Goal: Navigation & Orientation: Understand site structure

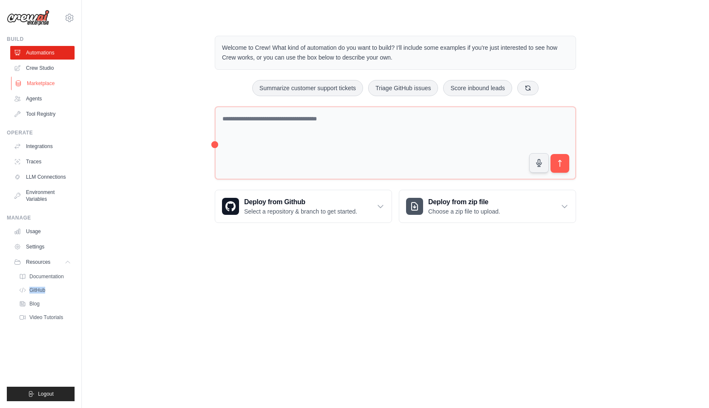
click at [39, 86] on link "Marketplace" at bounding box center [43, 84] width 64 height 14
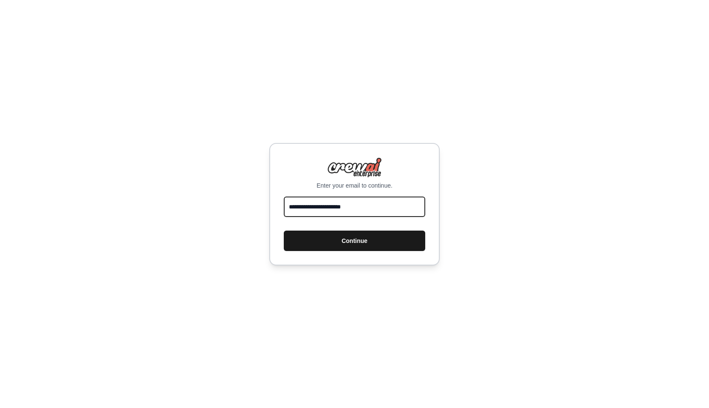
type input "**********"
click at [323, 243] on button "Continue" at bounding box center [354, 241] width 141 height 20
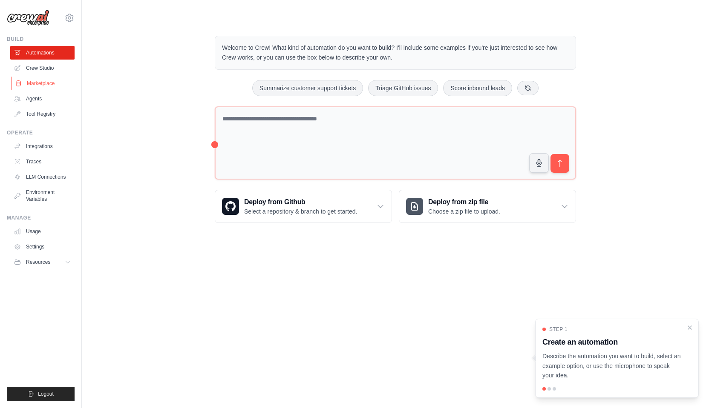
click at [48, 82] on link "Marketplace" at bounding box center [43, 84] width 64 height 14
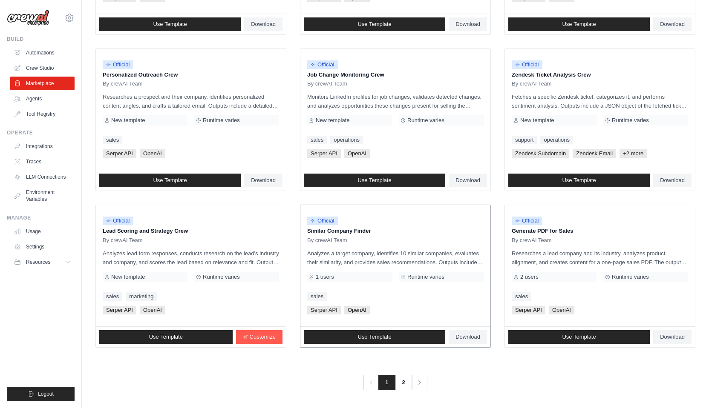
scroll to position [380, 0]
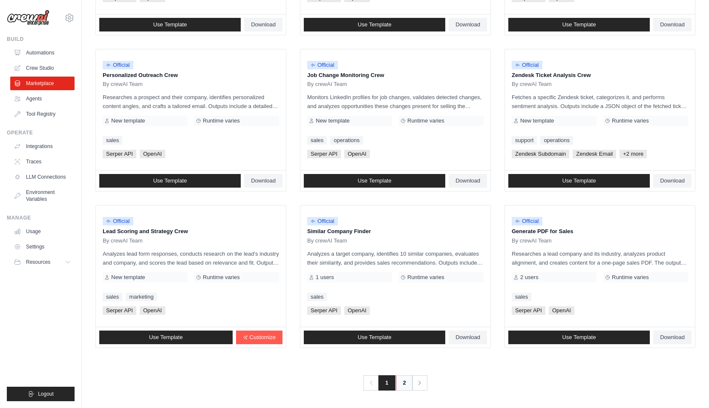
click at [403, 385] on link "2" at bounding box center [404, 383] width 17 height 15
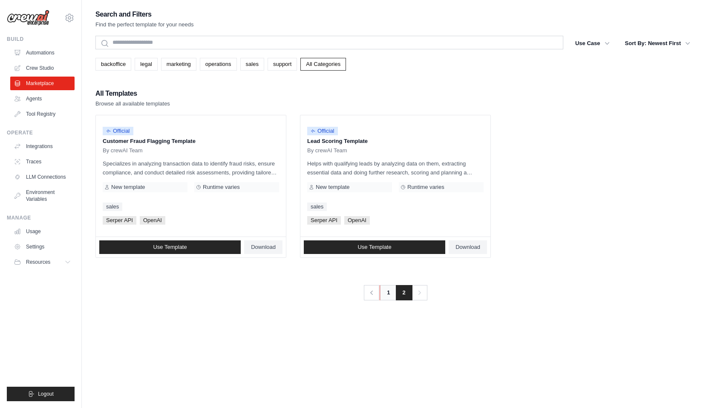
click at [388, 296] on link "1" at bounding box center [388, 292] width 17 height 15
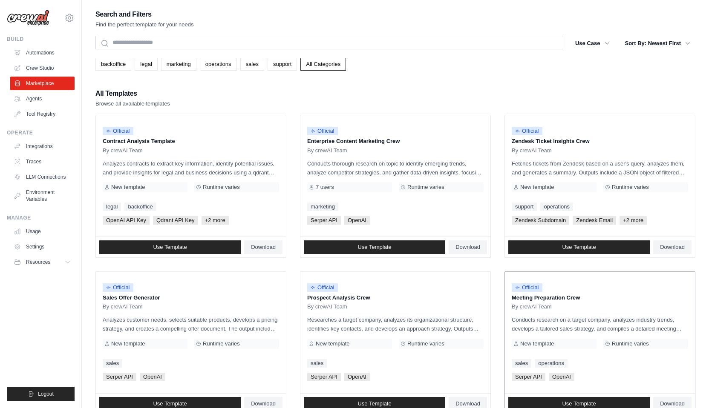
click at [564, 314] on div "Official Meeting Preparation Crew By crewAI Team Conducts research on a target …" at bounding box center [600, 332] width 190 height 121
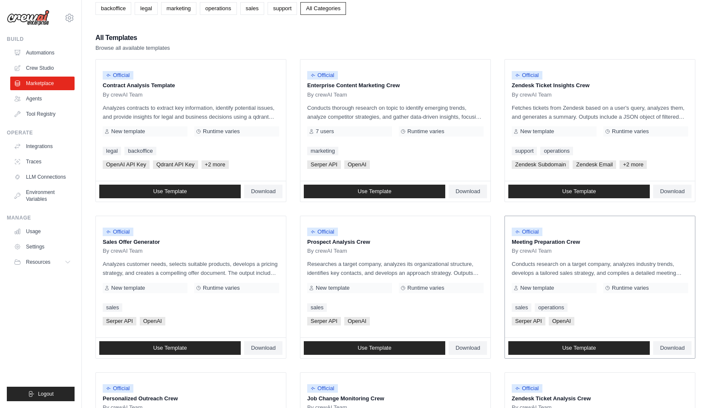
scroll to position [65, 0]
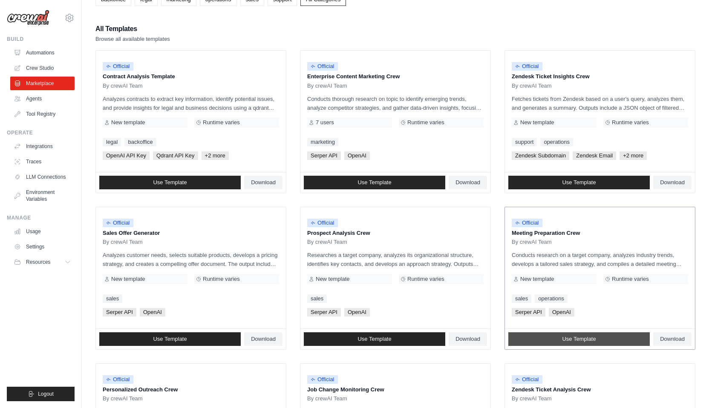
click at [558, 344] on link "Use Template" at bounding box center [578, 340] width 141 height 14
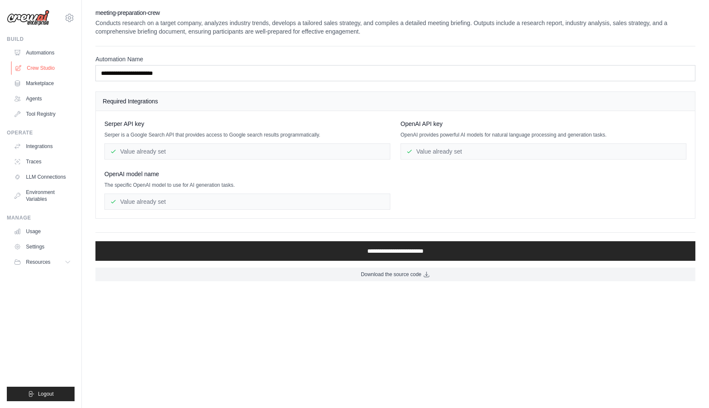
click at [36, 67] on link "Crew Studio" at bounding box center [43, 68] width 64 height 14
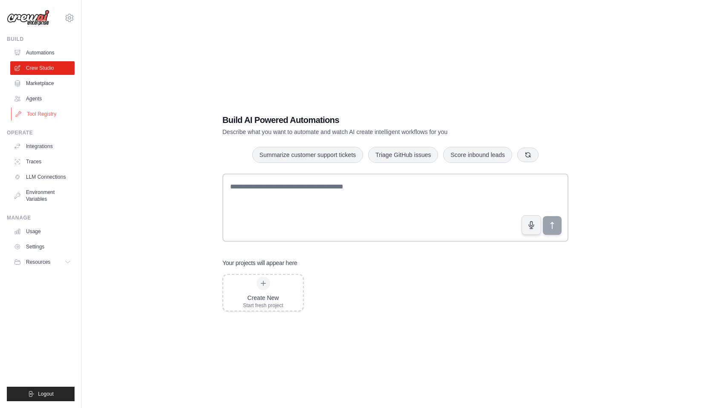
click at [41, 120] on link "Tool Registry" at bounding box center [43, 114] width 64 height 14
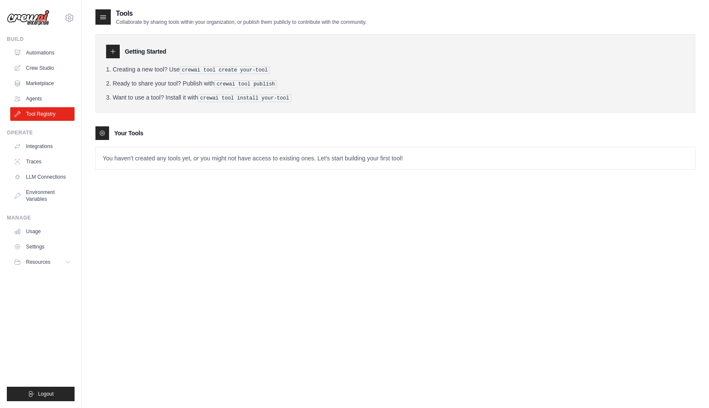
click at [114, 164] on p "You haven't created any tools yet, or you might not have access to existing one…" at bounding box center [395, 158] width 599 height 22
click at [32, 145] on link "Integrations" at bounding box center [43, 147] width 64 height 14
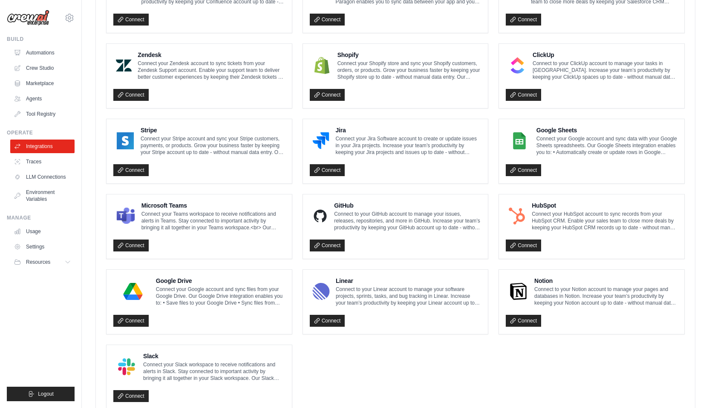
scroll to position [364, 0]
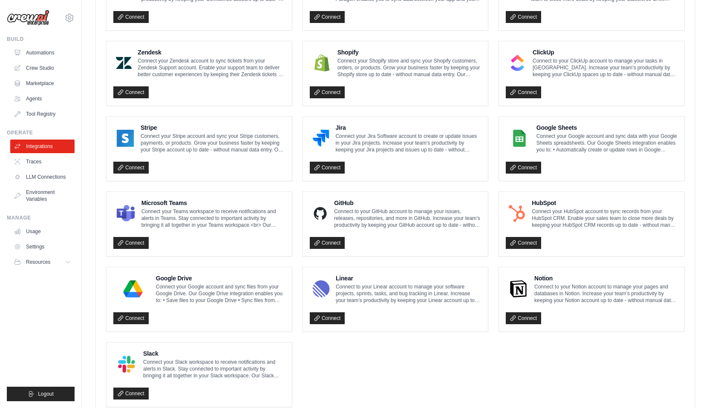
click at [189, 221] on p "Connect your Teams workspace to receive notifications and alerts in Teams. Stay…" at bounding box center [213, 218] width 144 height 20
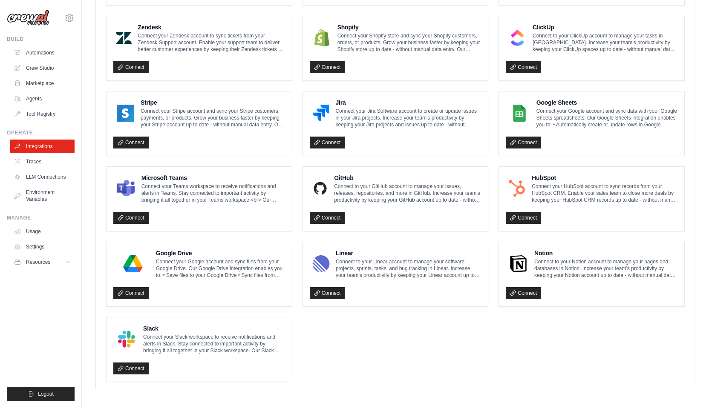
scroll to position [389, 0]
click at [43, 176] on link "LLM Connections" at bounding box center [43, 177] width 64 height 14
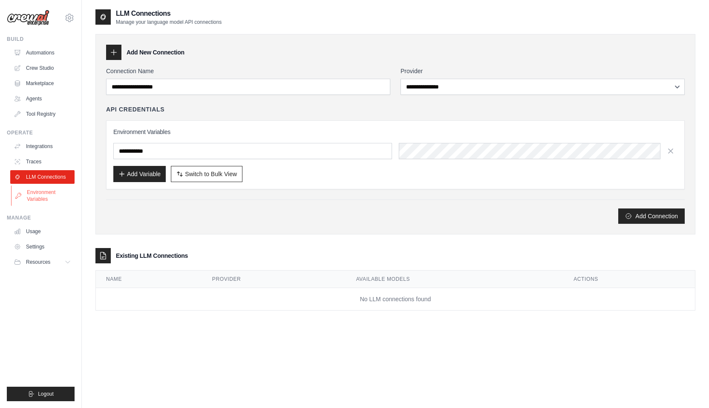
click at [40, 193] on link "Environment Variables" at bounding box center [43, 196] width 64 height 20
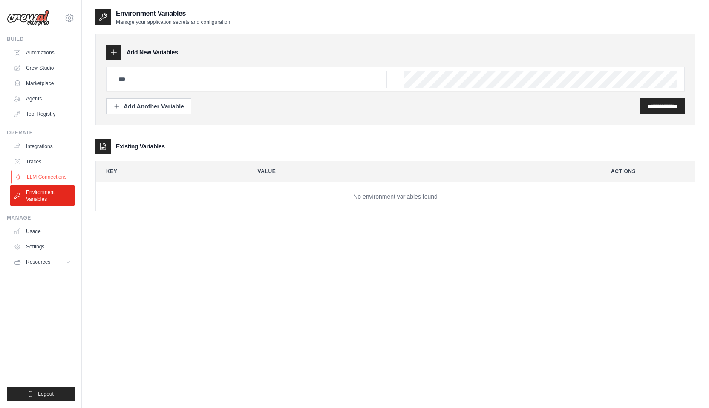
click at [39, 179] on link "LLM Connections" at bounding box center [43, 177] width 64 height 14
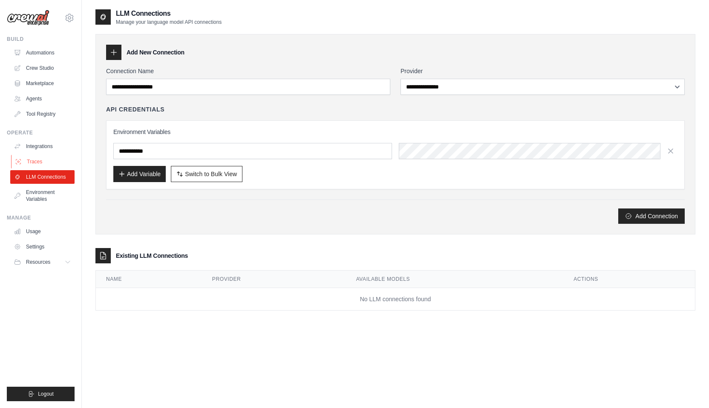
click at [37, 164] on link "Traces" at bounding box center [43, 162] width 64 height 14
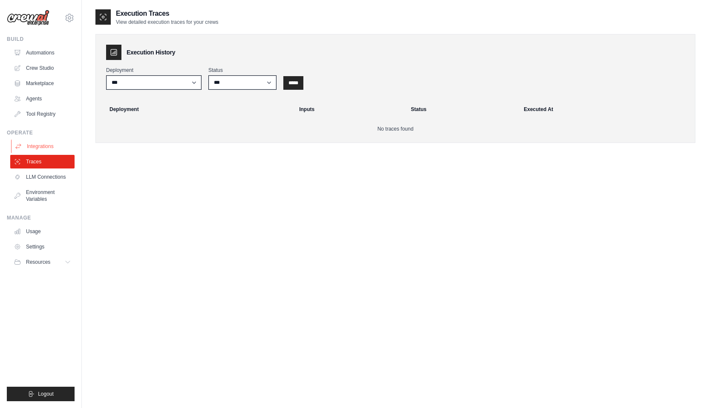
click at [39, 147] on link "Integrations" at bounding box center [43, 147] width 64 height 14
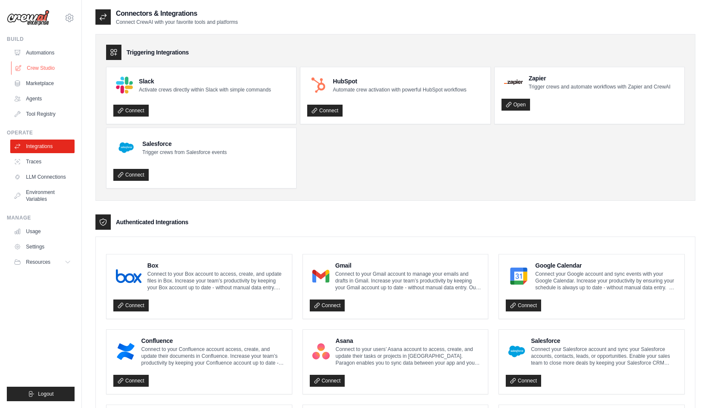
click at [33, 73] on link "Crew Studio" at bounding box center [43, 68] width 64 height 14
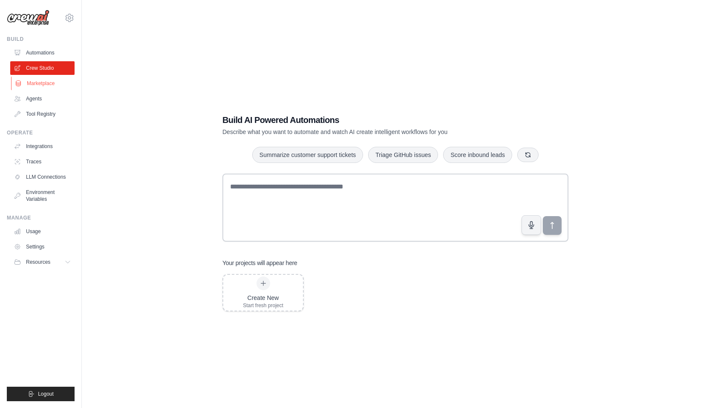
click at [37, 82] on link "Marketplace" at bounding box center [43, 84] width 64 height 14
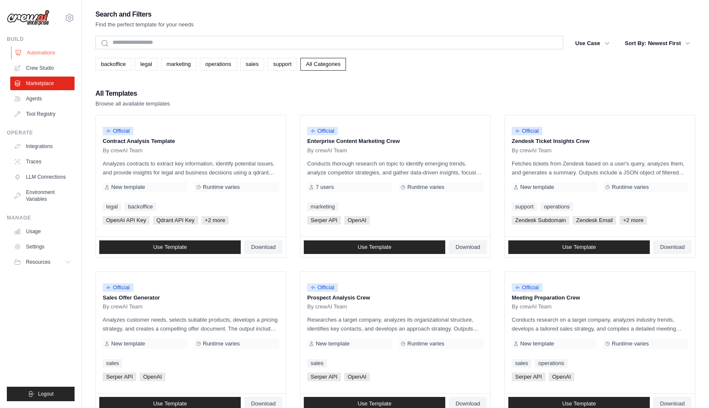
click at [35, 52] on link "Automations" at bounding box center [43, 53] width 64 height 14
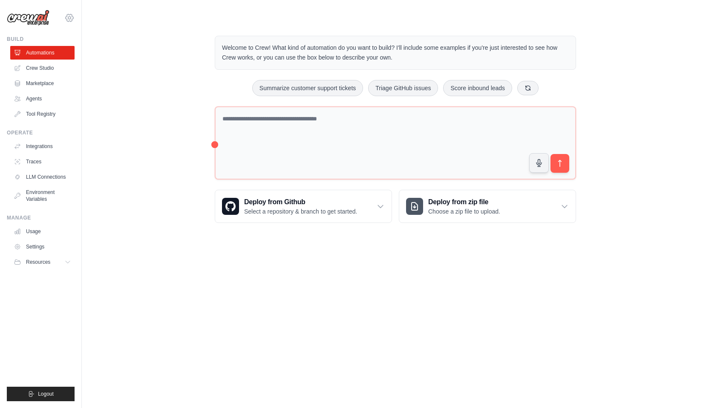
click at [67, 20] on icon at bounding box center [69, 18] width 10 height 10
click at [54, 58] on link "Settings" at bounding box center [69, 57] width 75 height 15
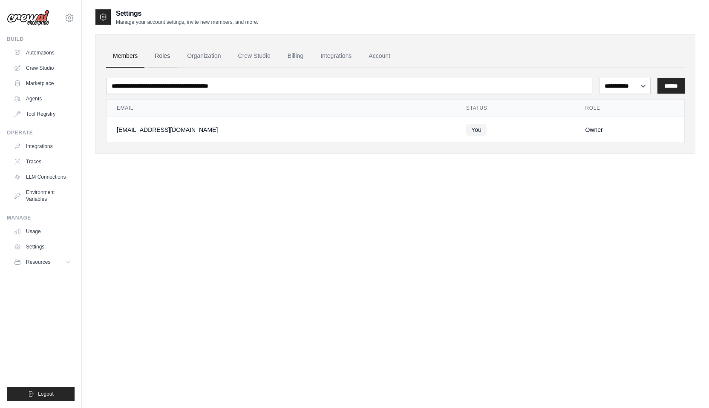
click at [166, 55] on link "Roles" at bounding box center [162, 56] width 29 height 23
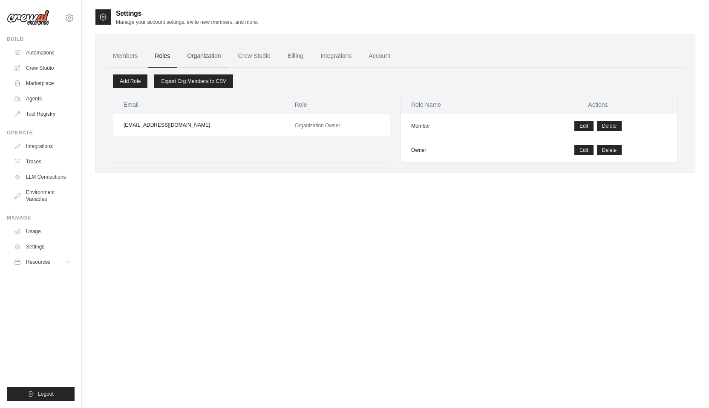
click at [198, 57] on link "Organization" at bounding box center [203, 56] width 47 height 23
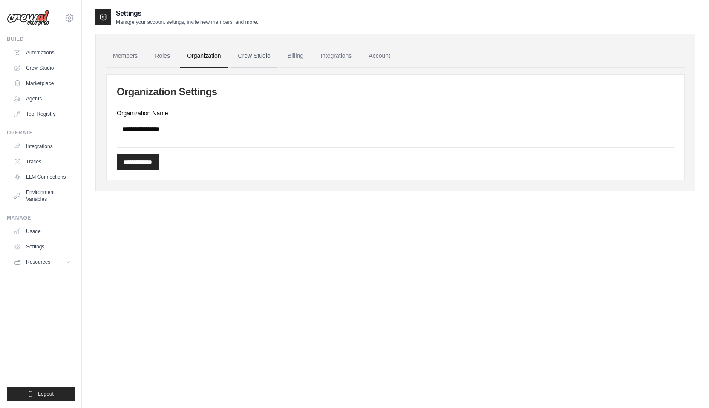
click at [251, 56] on link "Crew Studio" at bounding box center [254, 56] width 46 height 23
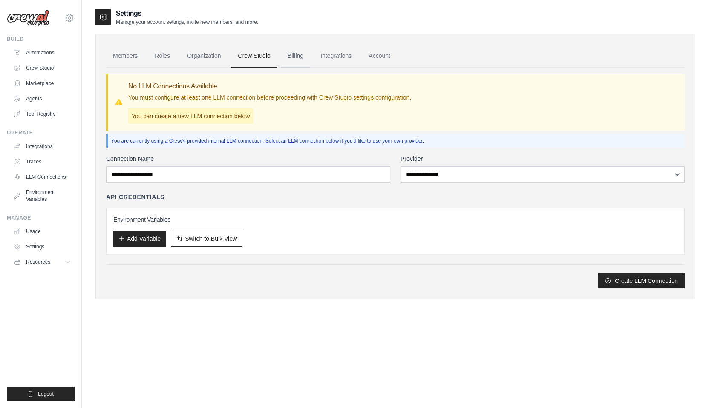
click at [288, 56] on link "Billing" at bounding box center [295, 56] width 29 height 23
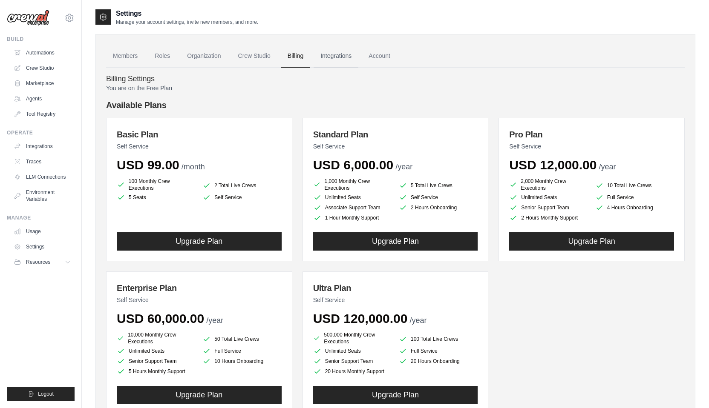
click at [325, 58] on link "Integrations" at bounding box center [336, 56] width 45 height 23
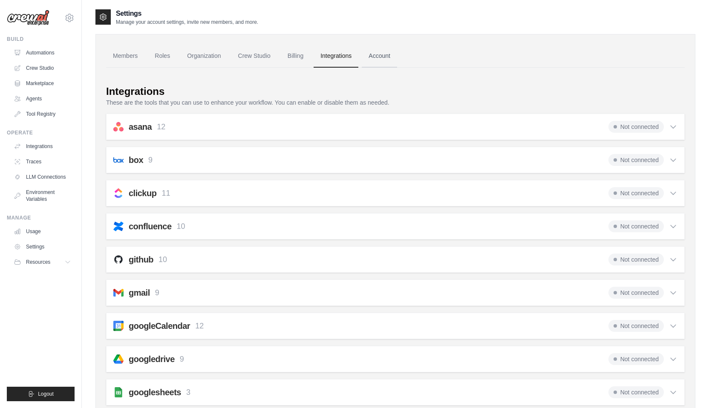
click at [380, 55] on link "Account" at bounding box center [379, 56] width 35 height 23
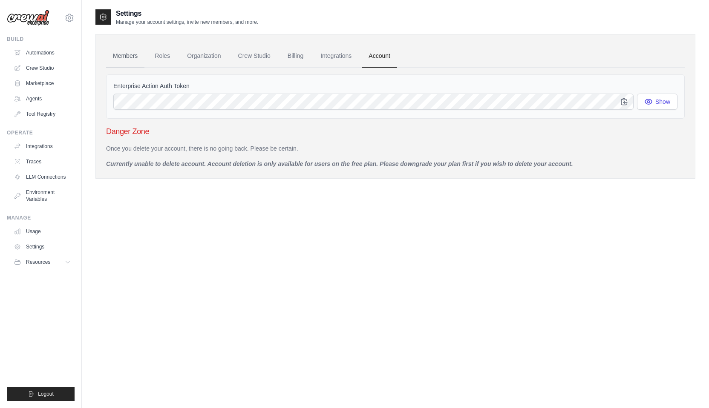
click at [133, 53] on link "Members" at bounding box center [125, 56] width 38 height 23
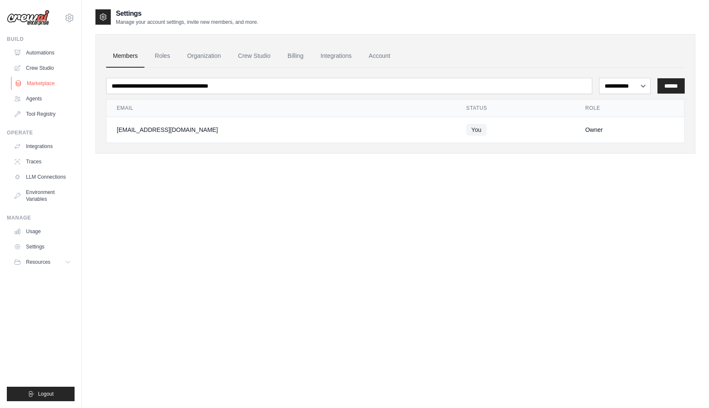
click at [32, 82] on link "Marketplace" at bounding box center [43, 84] width 64 height 14
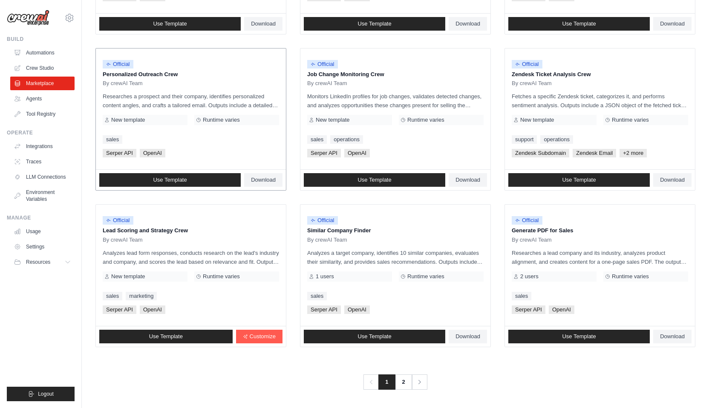
scroll to position [380, 0]
